Goal: Navigation & Orientation: Understand site structure

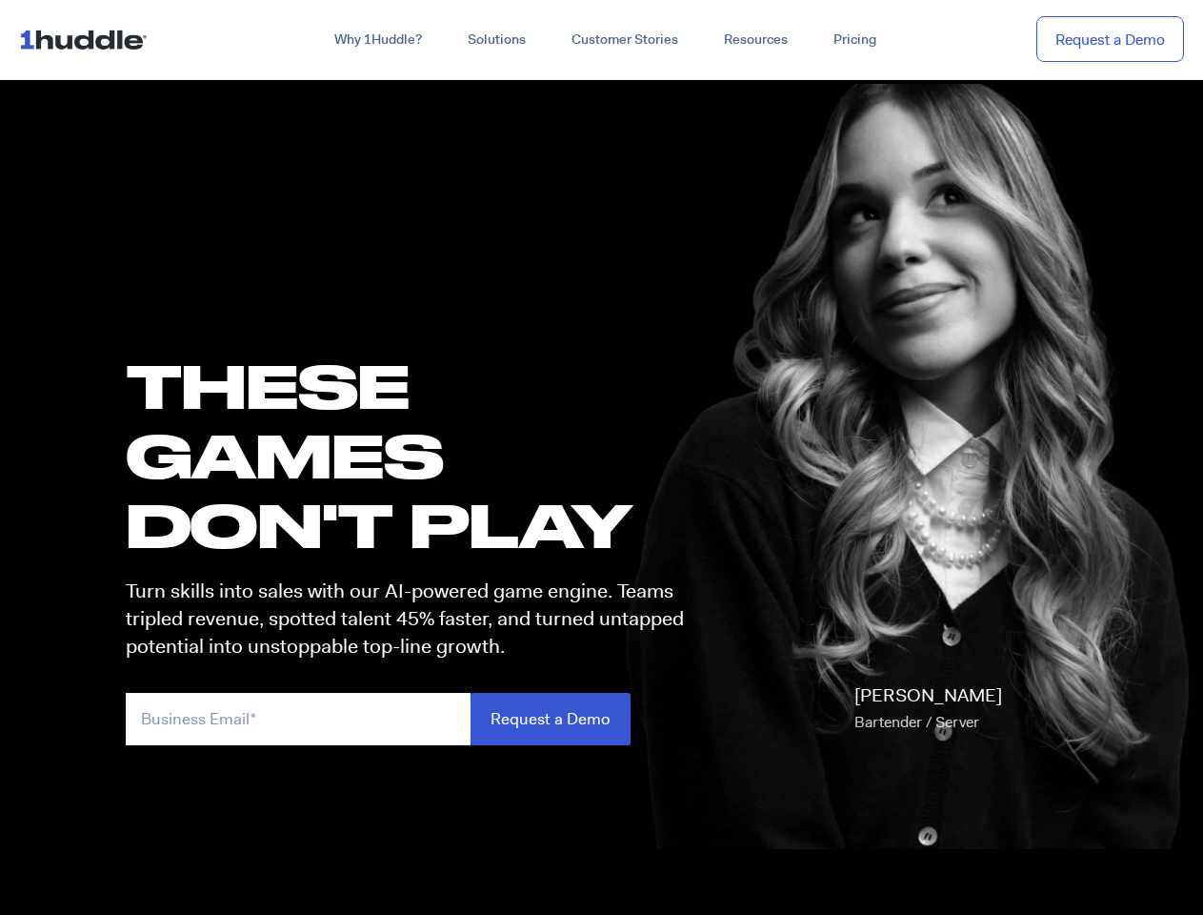
click at [601, 457] on h1 "these GAMES DON'T PLAY" at bounding box center [413, 456] width 575 height 210
click at [376, 40] on link "Why 1Huddle?" at bounding box center [378, 40] width 133 height 34
click at [495, 40] on link "Solutions" at bounding box center [497, 40] width 104 height 34
click at [755, 40] on link "Resources" at bounding box center [756, 40] width 110 height 34
click at [413, 718] on input "email" at bounding box center [298, 719] width 345 height 52
